Goal: Information Seeking & Learning: Check status

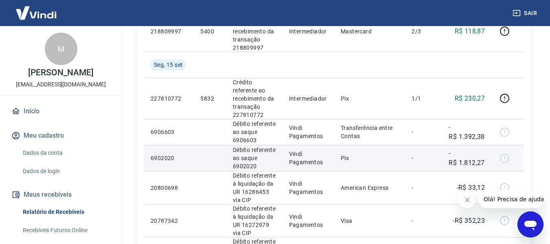
scroll to position [773, 0]
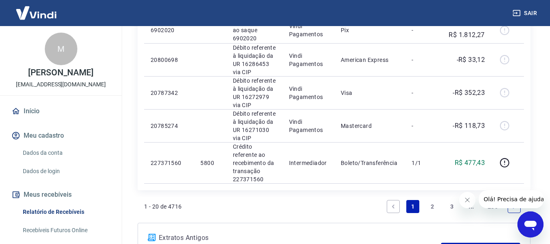
click at [450, 205] on link "3" at bounding box center [451, 206] width 13 height 13
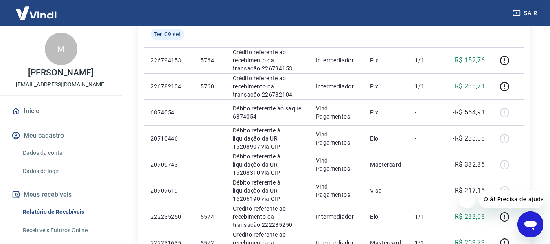
scroll to position [651, 0]
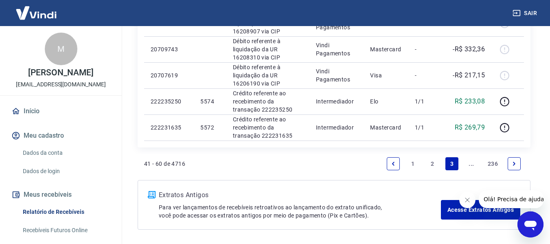
click at [517, 162] on link "Next page" at bounding box center [513, 163] width 13 height 13
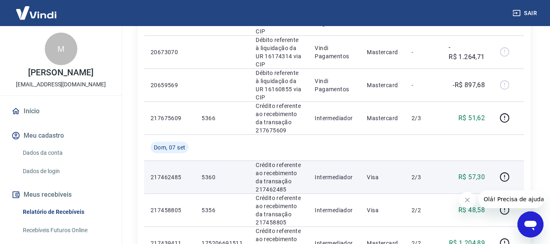
scroll to position [488, 0]
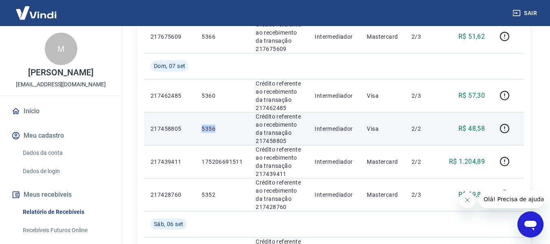
drag, startPoint x: 203, startPoint y: 100, endPoint x: 219, endPoint y: 100, distance: 16.3
click at [219, 124] on p "5356" at bounding box center [221, 128] width 41 height 8
copy p "5356"
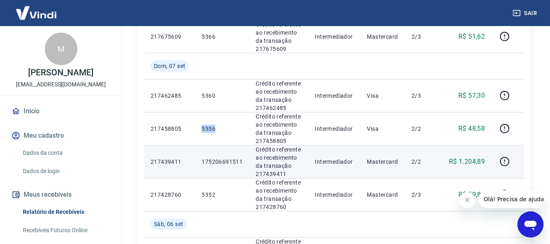
scroll to position [407, 0]
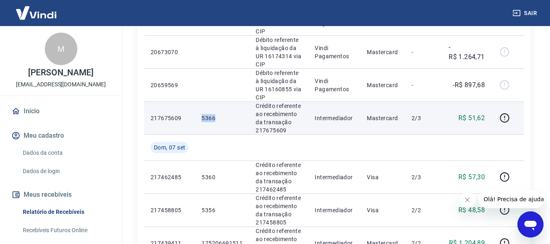
drag, startPoint x: 203, startPoint y: 90, endPoint x: 216, endPoint y: 89, distance: 13.0
click at [216, 114] on p "5366" at bounding box center [221, 118] width 41 height 8
copy p "5366"
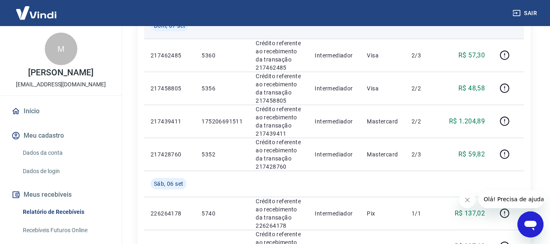
scroll to position [529, 0]
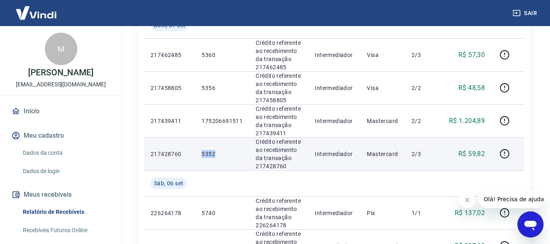
drag, startPoint x: 202, startPoint y: 126, endPoint x: 218, endPoint y: 125, distance: 15.5
click at [218, 150] on p "5352" at bounding box center [221, 154] width 41 height 8
copy p "5352"
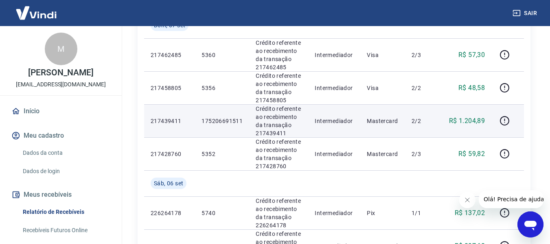
click at [222, 117] on p "175206691511" at bounding box center [221, 121] width 41 height 8
drag, startPoint x: 203, startPoint y: 94, endPoint x: 242, endPoint y: 95, distance: 39.1
click at [242, 117] on p "175206691511" at bounding box center [221, 121] width 41 height 8
copy p "175206691511"
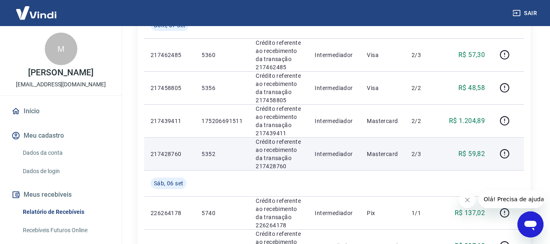
click at [247, 139] on td "5352" at bounding box center [222, 153] width 54 height 33
drag, startPoint x: 203, startPoint y: 125, endPoint x: 221, endPoint y: 124, distance: 18.8
click at [221, 150] on p "5352" at bounding box center [221, 154] width 41 height 8
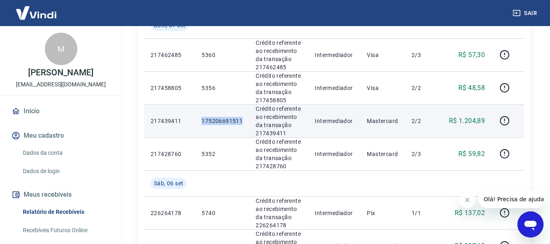
drag, startPoint x: 203, startPoint y: 93, endPoint x: 241, endPoint y: 92, distance: 37.8
click at [241, 117] on p "175206691511" at bounding box center [221, 121] width 41 height 8
copy p "175206691511"
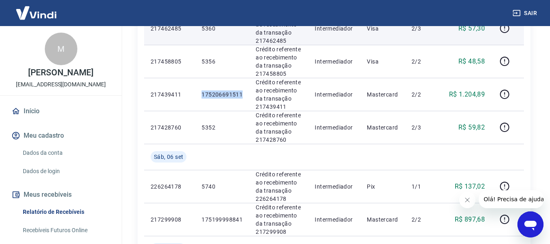
scroll to position [570, 0]
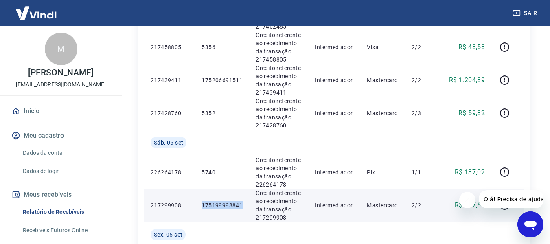
drag, startPoint x: 202, startPoint y: 178, endPoint x: 243, endPoint y: 177, distance: 41.1
click at [243, 188] on td "175199998841" at bounding box center [222, 204] width 54 height 33
copy p "175199998841"
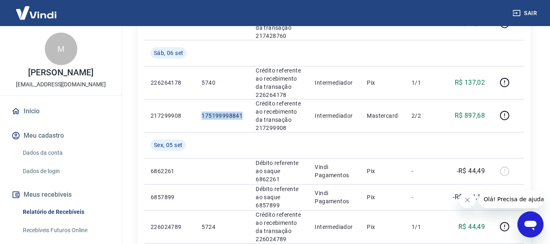
scroll to position [773, 0]
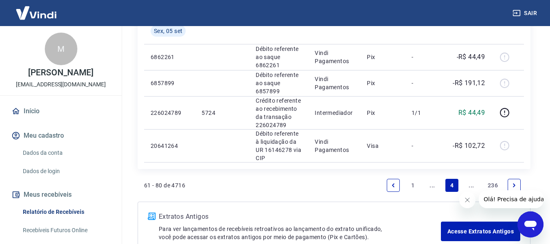
click at [395, 182] on icon "Previous page" at bounding box center [393, 185] width 6 height 6
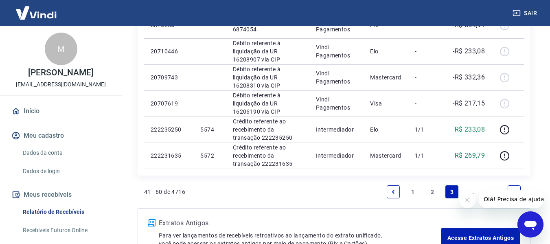
scroll to position [681, 0]
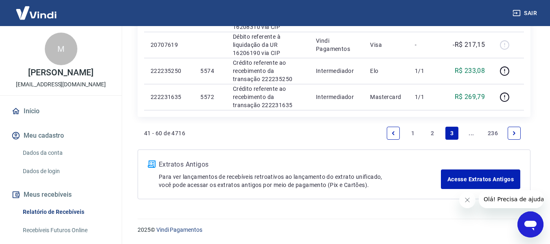
click at [515, 133] on icon "Next page" at bounding box center [514, 133] width 6 height 6
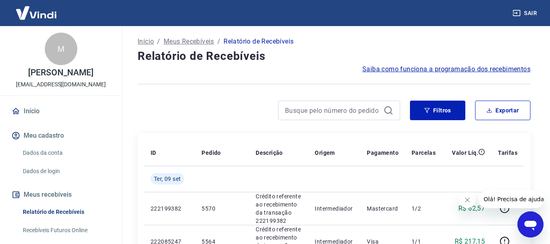
scroll to position [203, 0]
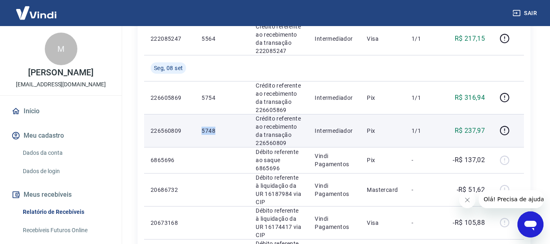
drag, startPoint x: 202, startPoint y: 129, endPoint x: 218, endPoint y: 129, distance: 16.7
click at [218, 129] on p "5748" at bounding box center [221, 131] width 41 height 8
copy p "5748"
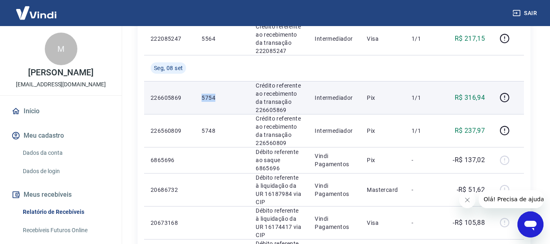
drag, startPoint x: 202, startPoint y: 98, endPoint x: 215, endPoint y: 98, distance: 12.6
click at [215, 98] on p "5754" at bounding box center [221, 98] width 41 height 8
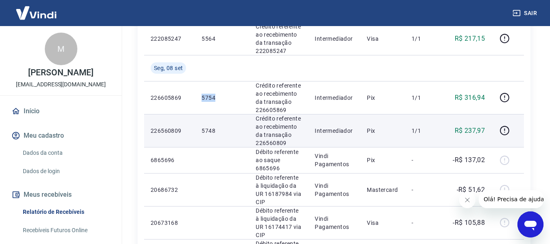
copy p "5754"
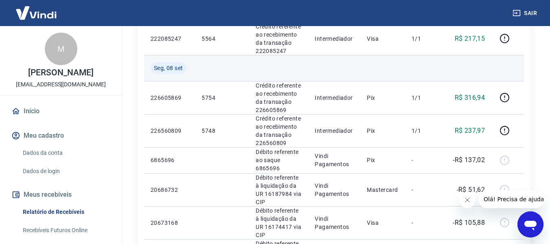
click at [237, 70] on td at bounding box center [222, 68] width 54 height 26
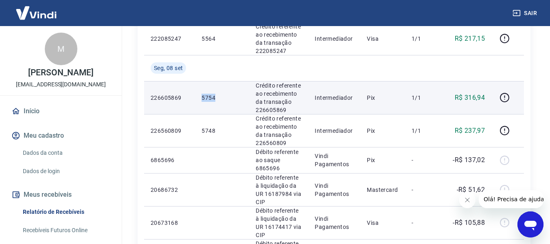
drag, startPoint x: 202, startPoint y: 98, endPoint x: 217, endPoint y: 96, distance: 15.2
click at [217, 96] on p "5754" at bounding box center [221, 98] width 41 height 8
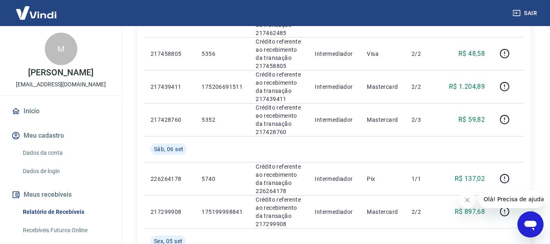
scroll to position [692, 0]
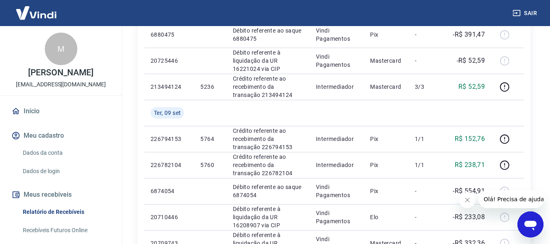
scroll to position [610, 0]
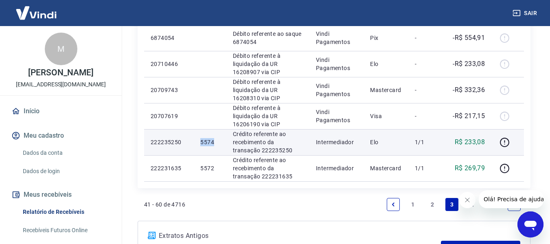
drag, startPoint x: 200, startPoint y: 143, endPoint x: 214, endPoint y: 143, distance: 13.8
click at [214, 143] on p "5574" at bounding box center [209, 142] width 19 height 8
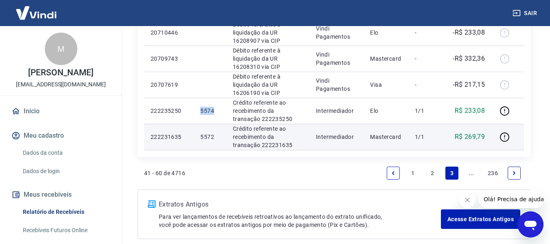
scroll to position [681, 0]
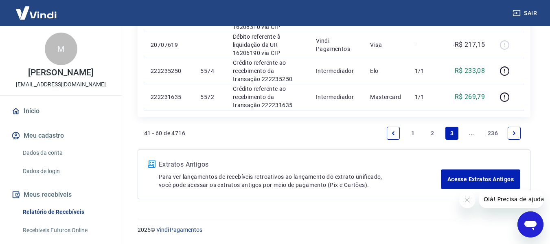
click at [512, 133] on icon "Next page" at bounding box center [514, 133] width 6 height 6
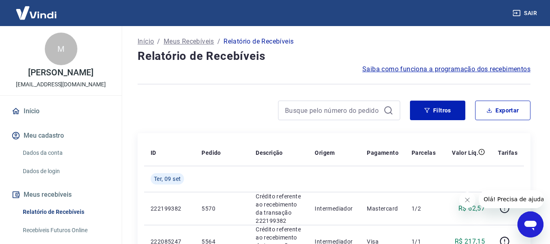
scroll to position [122, 0]
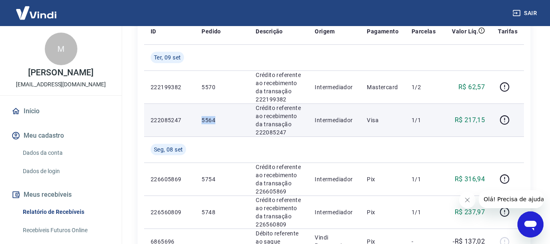
drag, startPoint x: 202, startPoint y: 120, endPoint x: 225, endPoint y: 121, distance: 22.8
click at [225, 121] on p "5564" at bounding box center [221, 120] width 41 height 8
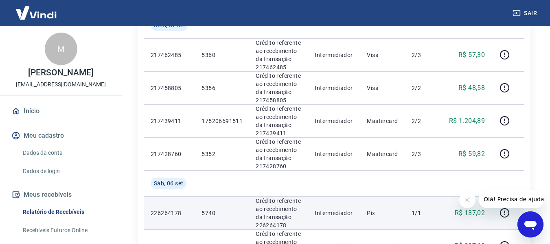
scroll to position [732, 0]
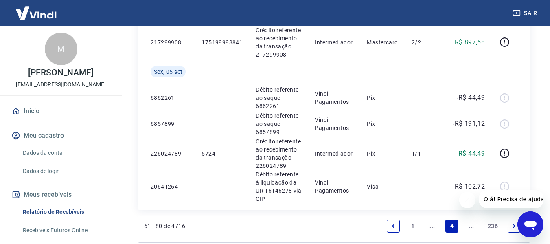
click at [395, 223] on icon "Previous page" at bounding box center [393, 226] width 6 height 6
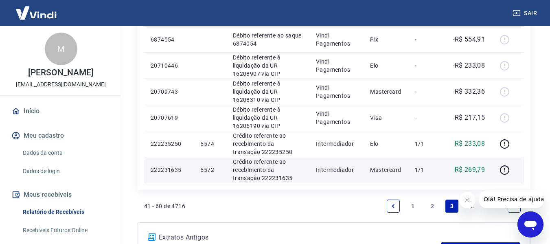
scroll to position [600, 0]
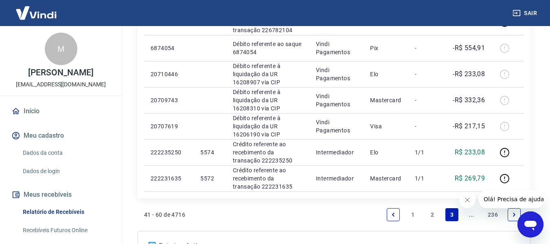
click at [515, 214] on icon "Next page" at bounding box center [514, 215] width 6 height 6
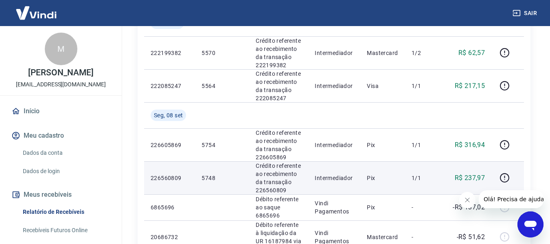
scroll to position [122, 0]
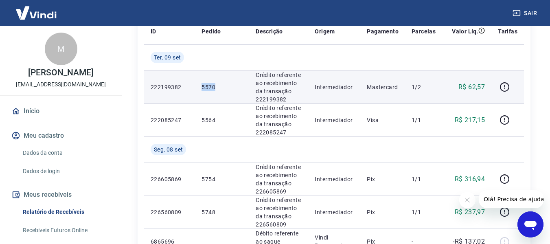
drag, startPoint x: 203, startPoint y: 87, endPoint x: 229, endPoint y: 88, distance: 25.7
click at [229, 88] on p "5570" at bounding box center [221, 87] width 41 height 8
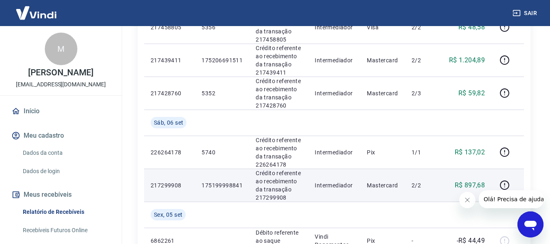
scroll to position [692, 0]
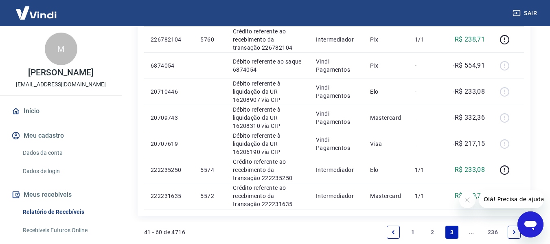
scroll to position [681, 0]
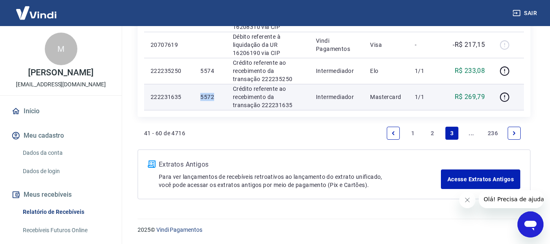
drag, startPoint x: 201, startPoint y: 96, endPoint x: 220, endPoint y: 96, distance: 19.9
click at [220, 96] on td "5572" at bounding box center [210, 97] width 32 height 26
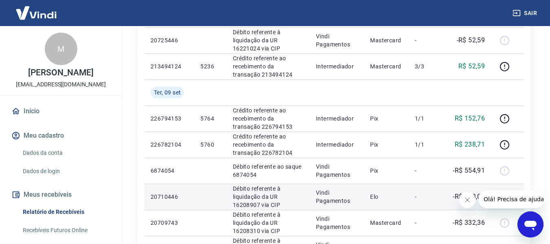
scroll to position [478, 0]
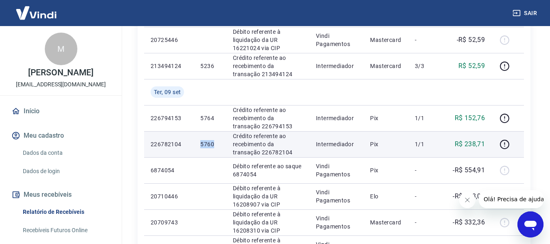
drag, startPoint x: 200, startPoint y: 142, endPoint x: 214, endPoint y: 142, distance: 13.4
click at [214, 142] on p "5760" at bounding box center [209, 144] width 19 height 8
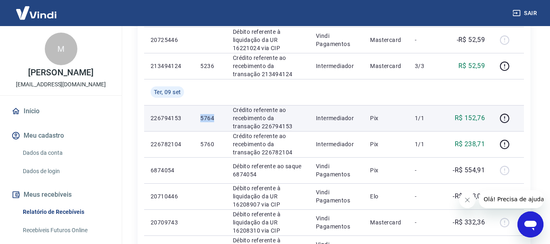
drag, startPoint x: 199, startPoint y: 116, endPoint x: 216, endPoint y: 116, distance: 16.7
click at [216, 116] on td "5764" at bounding box center [210, 118] width 32 height 26
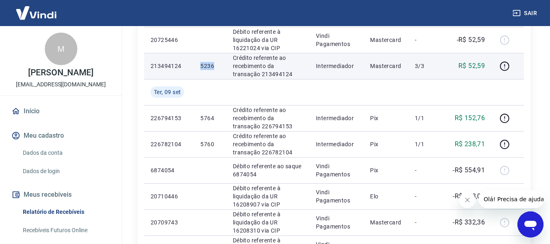
drag, startPoint x: 201, startPoint y: 67, endPoint x: 215, endPoint y: 67, distance: 14.2
click at [215, 67] on p "5236" at bounding box center [209, 66] width 19 height 8
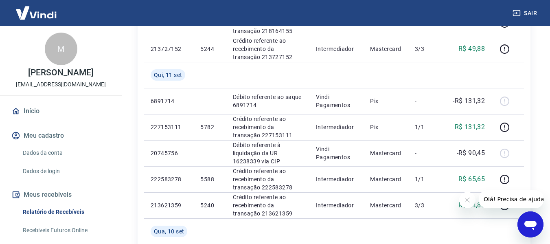
scroll to position [234, 0]
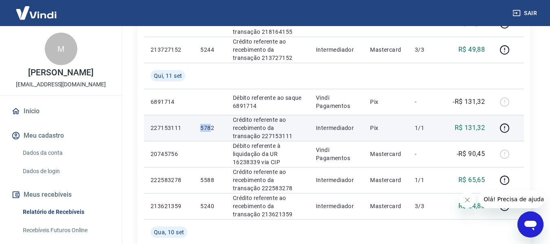
drag, startPoint x: 201, startPoint y: 127, endPoint x: 211, endPoint y: 126, distance: 10.6
click at [211, 126] on p "5782" at bounding box center [209, 128] width 19 height 8
click at [211, 132] on td "5782" at bounding box center [210, 128] width 32 height 26
drag, startPoint x: 201, startPoint y: 128, endPoint x: 213, endPoint y: 127, distance: 12.2
click at [213, 127] on p "5782" at bounding box center [209, 128] width 19 height 8
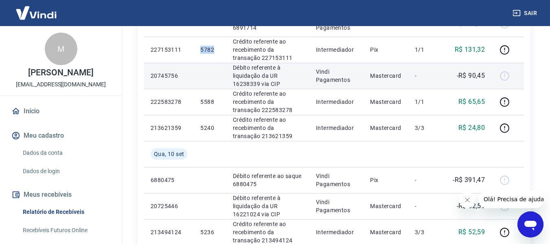
scroll to position [315, 0]
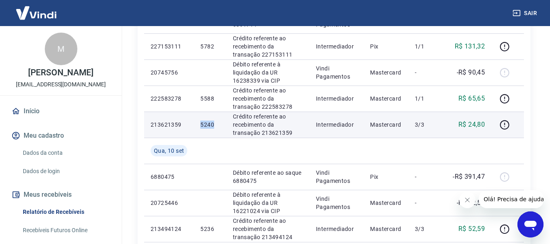
drag, startPoint x: 201, startPoint y: 124, endPoint x: 214, endPoint y: 125, distance: 12.6
click at [214, 125] on p "5240" at bounding box center [209, 124] width 19 height 8
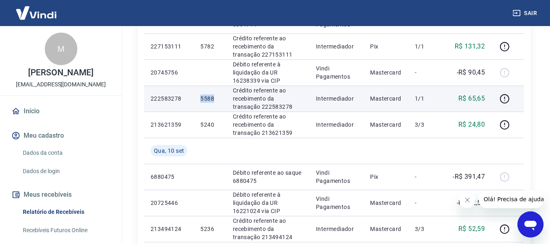
drag, startPoint x: 202, startPoint y: 99, endPoint x: 223, endPoint y: 97, distance: 20.8
click at [223, 97] on td "5588" at bounding box center [210, 98] width 32 height 26
